Goal: Navigation & Orientation: Find specific page/section

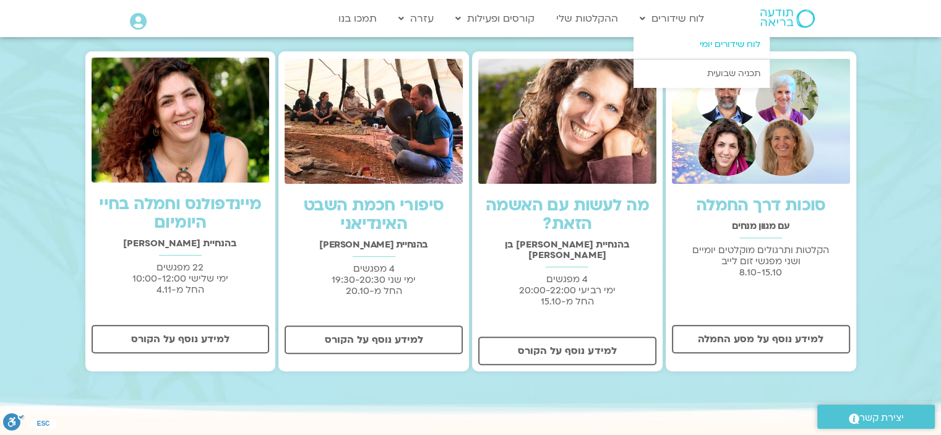
click at [735, 41] on link "לוח שידורים יומי" at bounding box center [701, 44] width 136 height 28
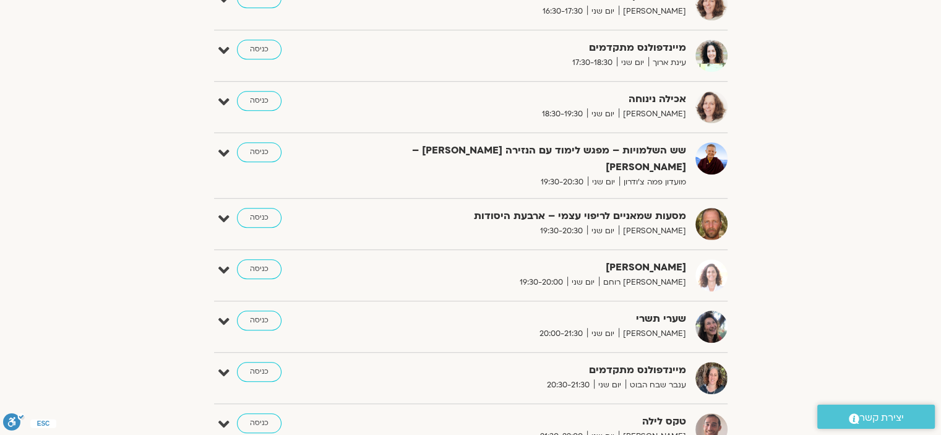
scroll to position [928, 0]
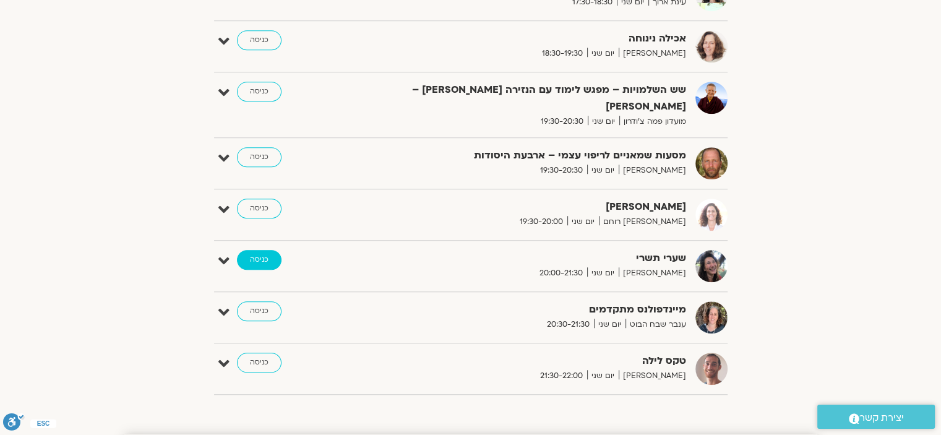
click at [261, 250] on link "כניסה" at bounding box center [259, 260] width 45 height 20
